Goal: Find specific page/section: Find specific page/section

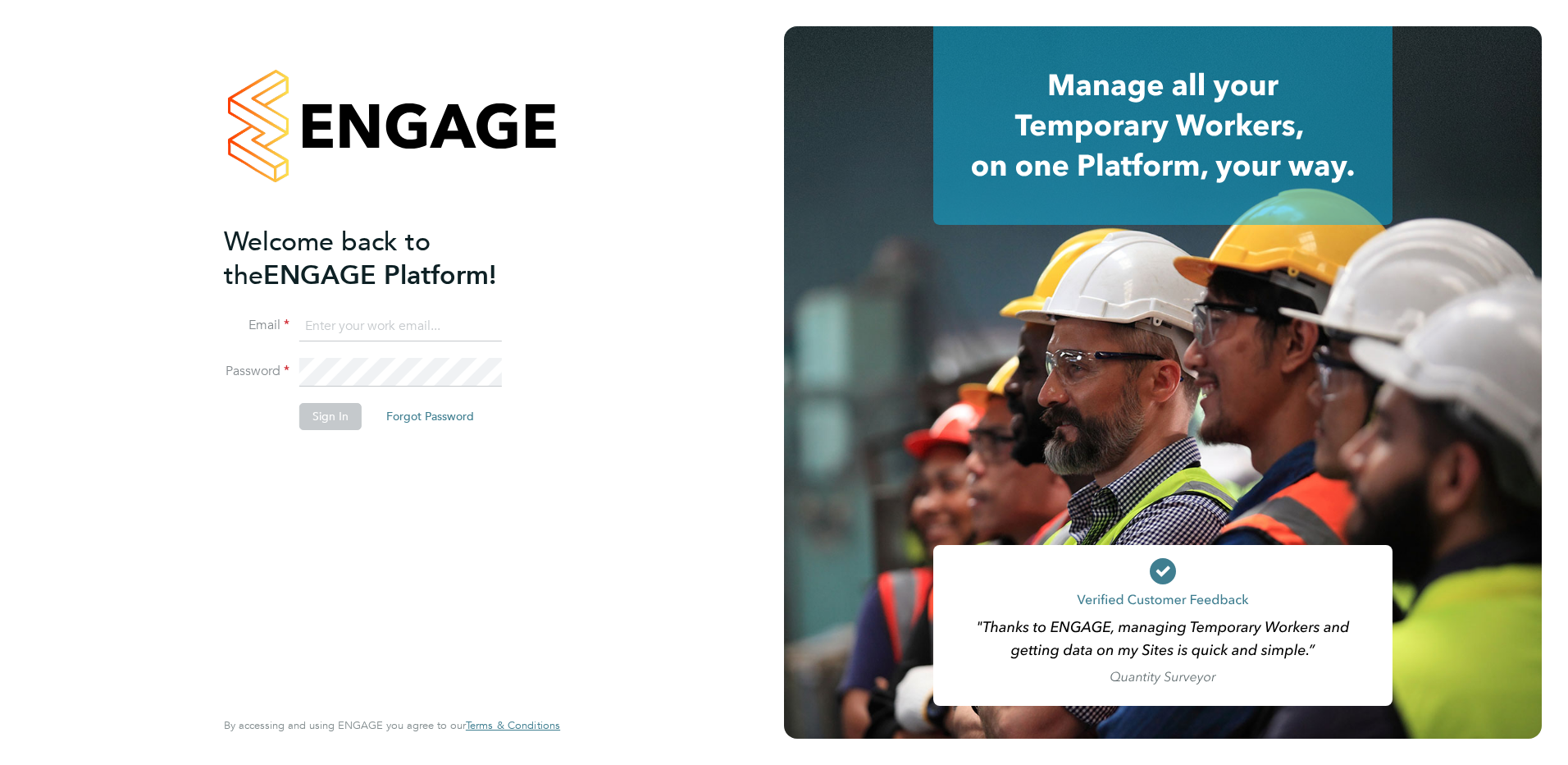
type input "[PERSON_NAME][EMAIL_ADDRESS][PERSON_NAME][DOMAIN_NAME]"
click at [322, 415] on button "Sign In" at bounding box center [330, 415] width 62 height 26
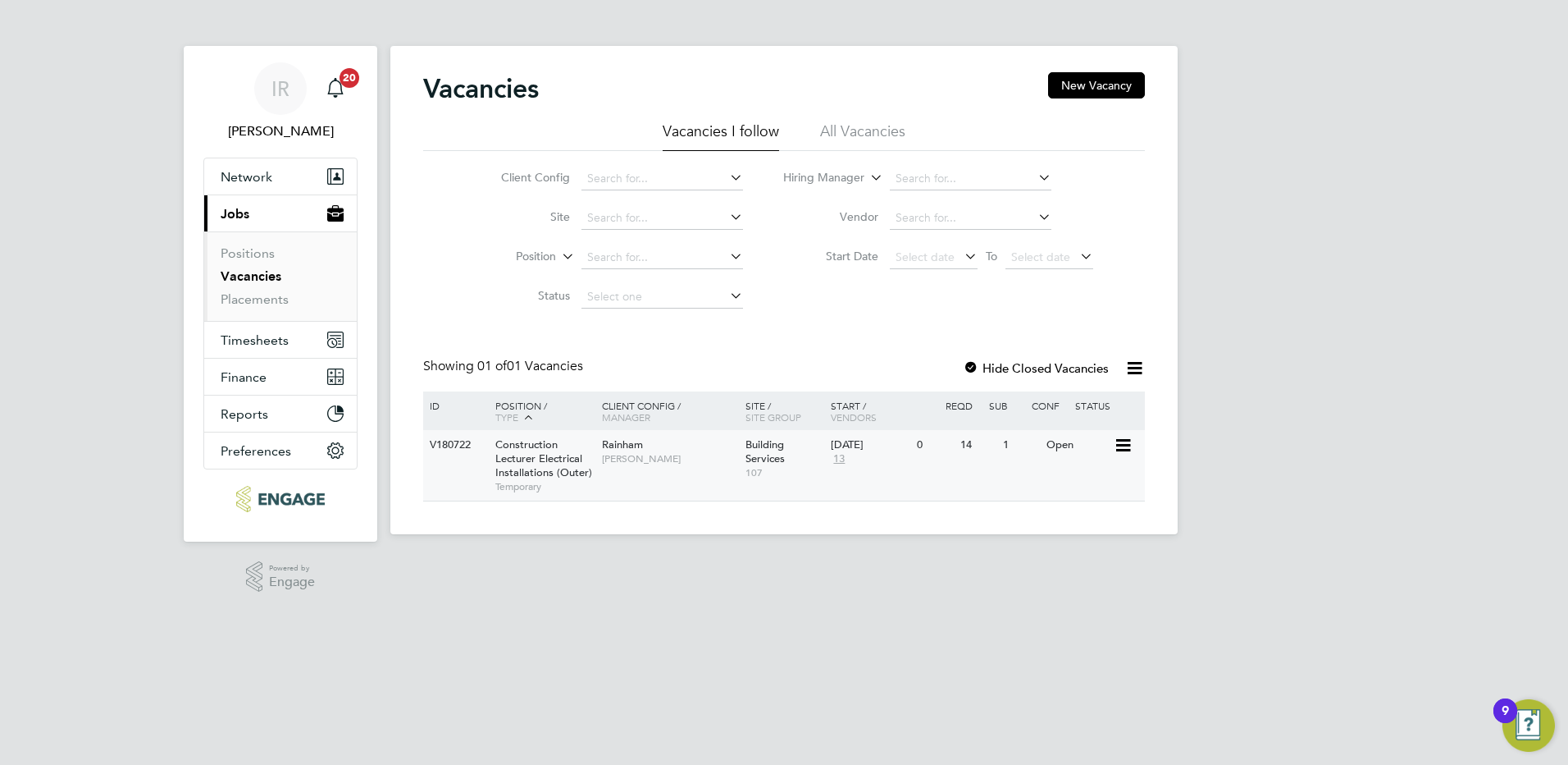
click at [539, 454] on span "Construction Lecturer Electrical Installations (Outer)" at bounding box center [543, 458] width 96 height 42
click at [100, 330] on div "IR Ian Rist Notifications 20 Applications: Network Sites Workers Current page: …" at bounding box center [784, 280] width 1568 height 561
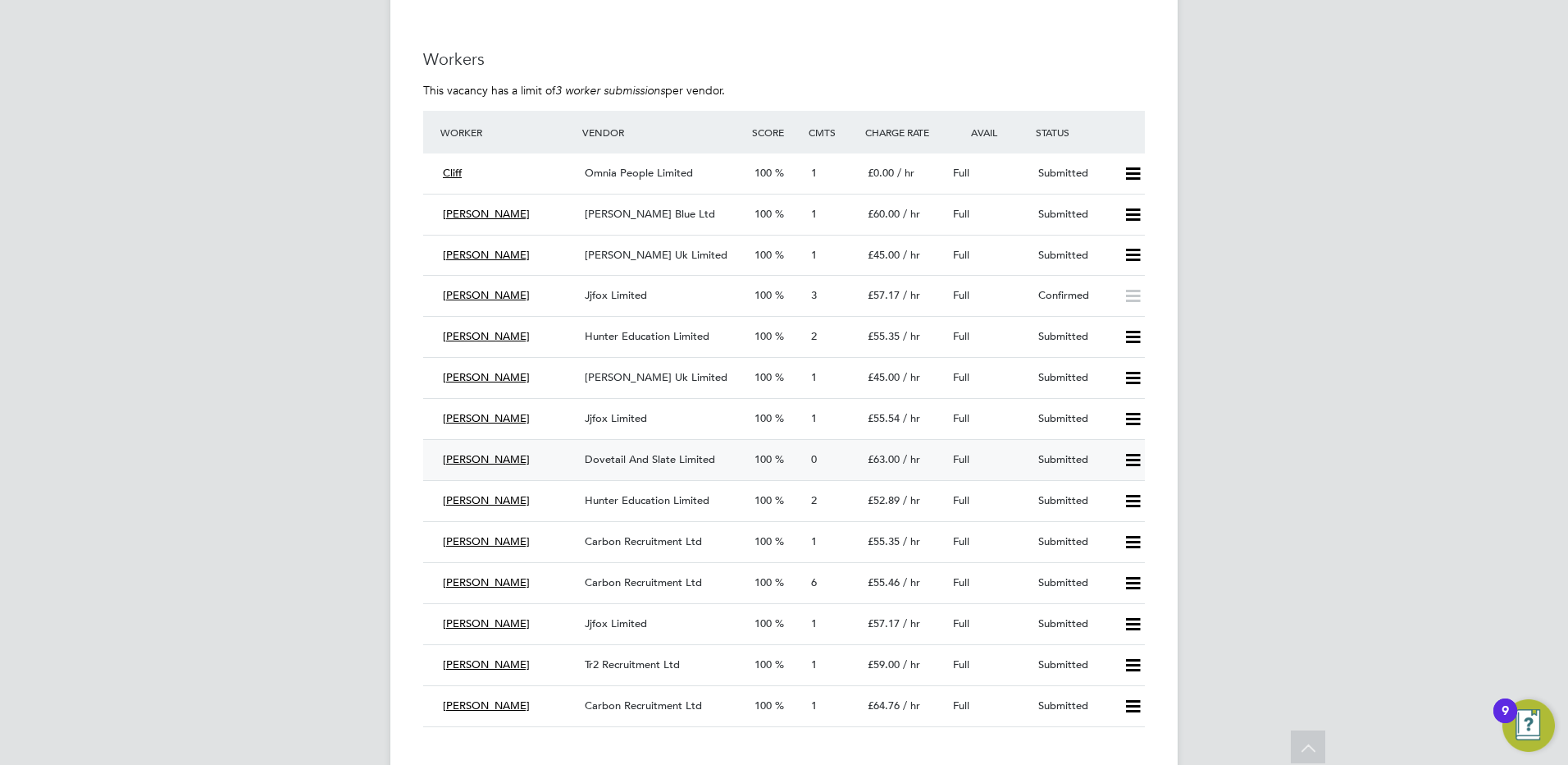
click at [686, 464] on span "Dovetail And Slate Limited" at bounding box center [649, 458] width 131 height 14
